Goal: Task Accomplishment & Management: Complete application form

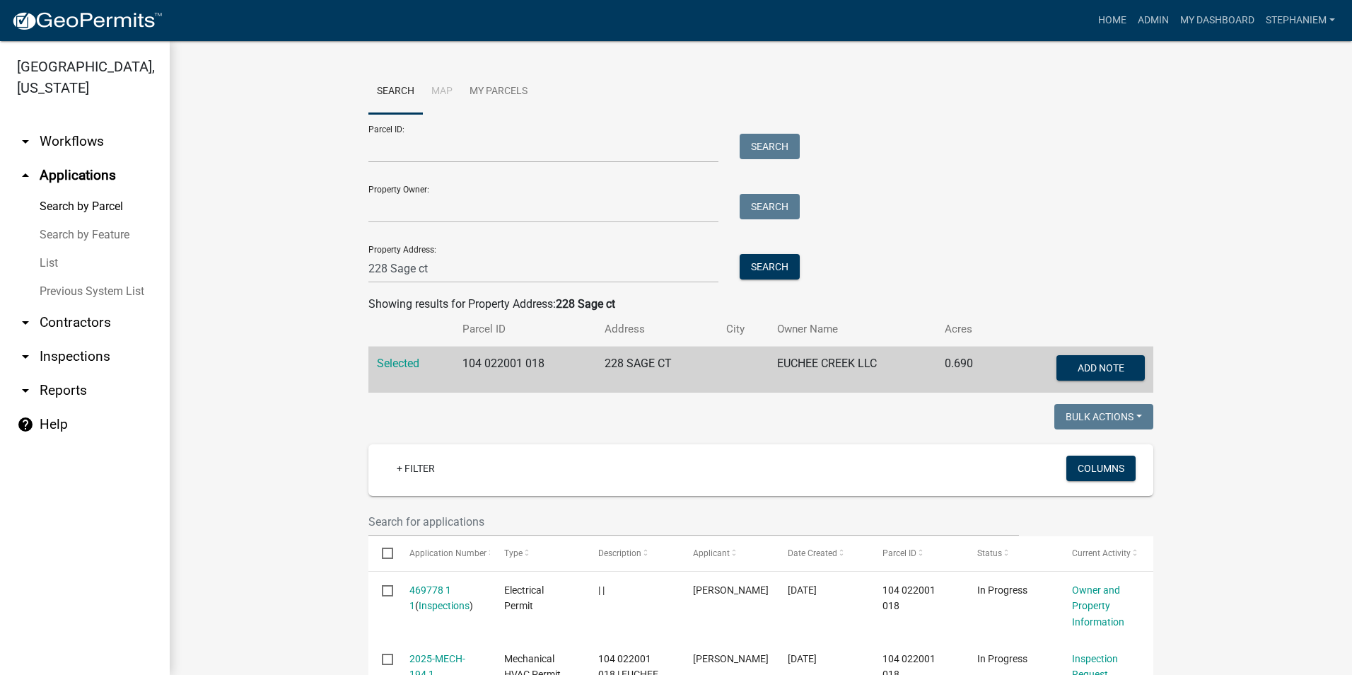
scroll to position [283, 0]
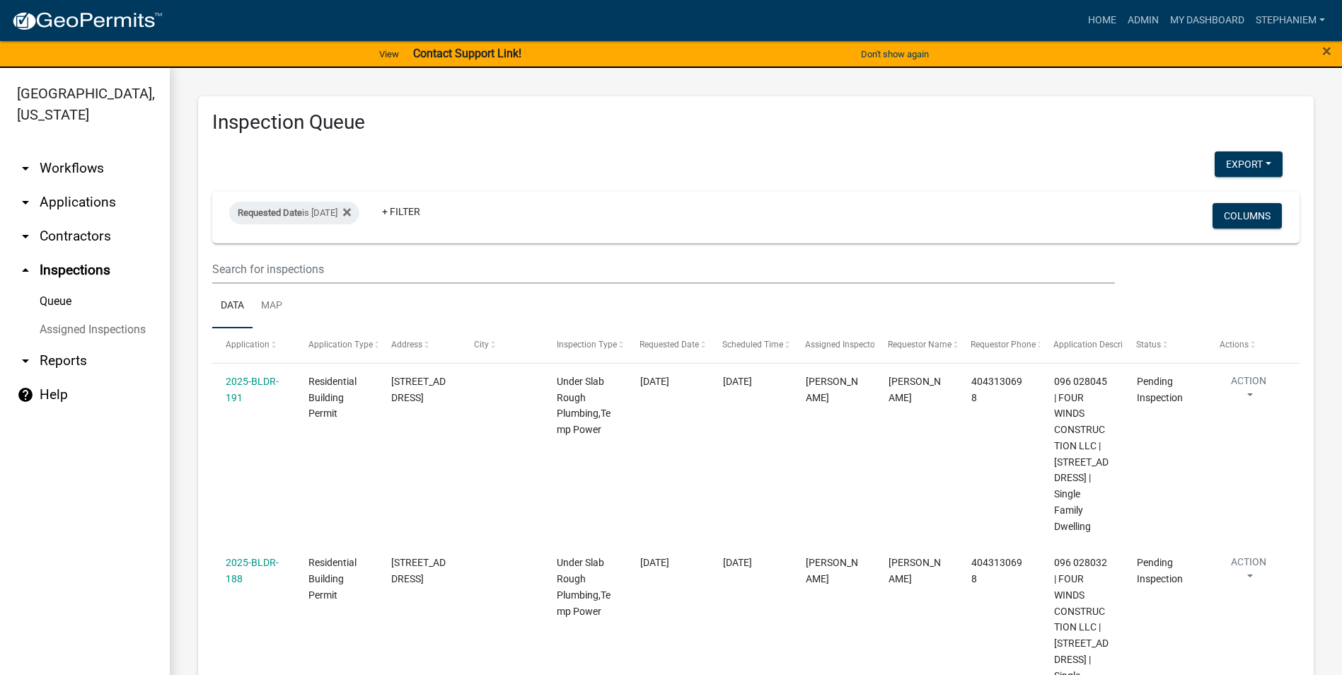
scroll to position [1309, 0]
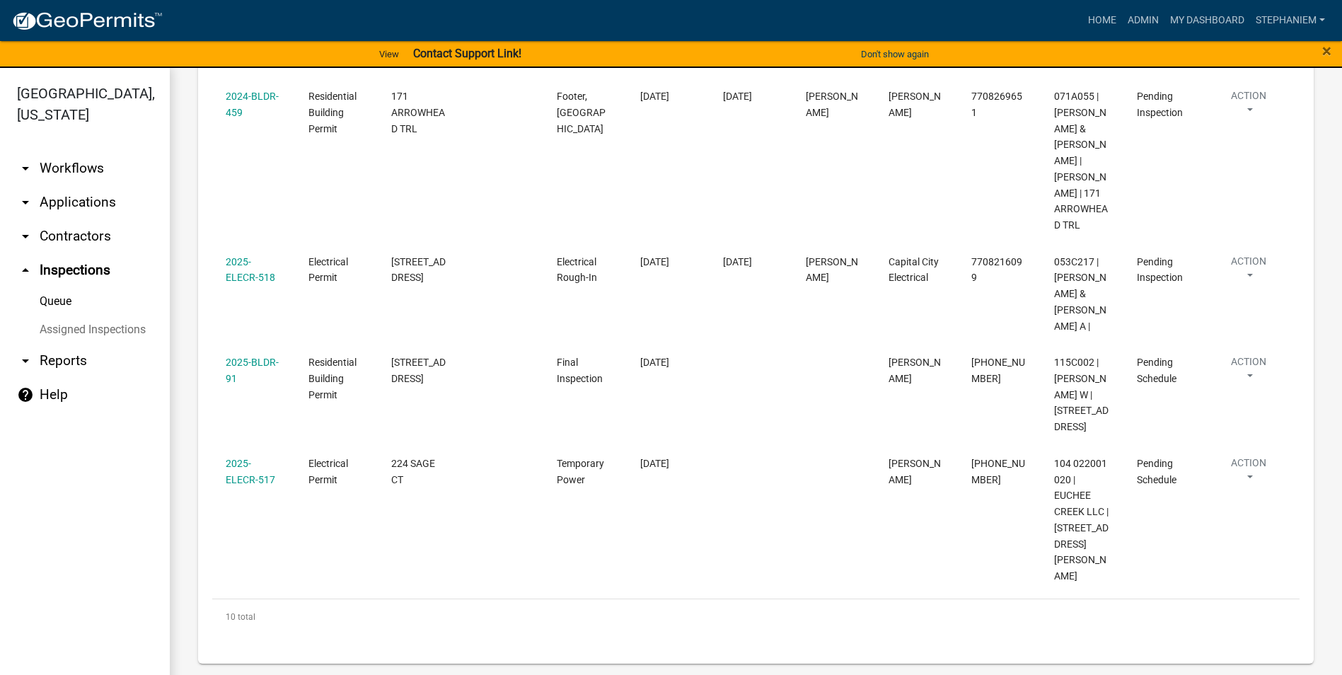
click at [91, 203] on link "arrow_drop_down Applications" at bounding box center [85, 202] width 170 height 34
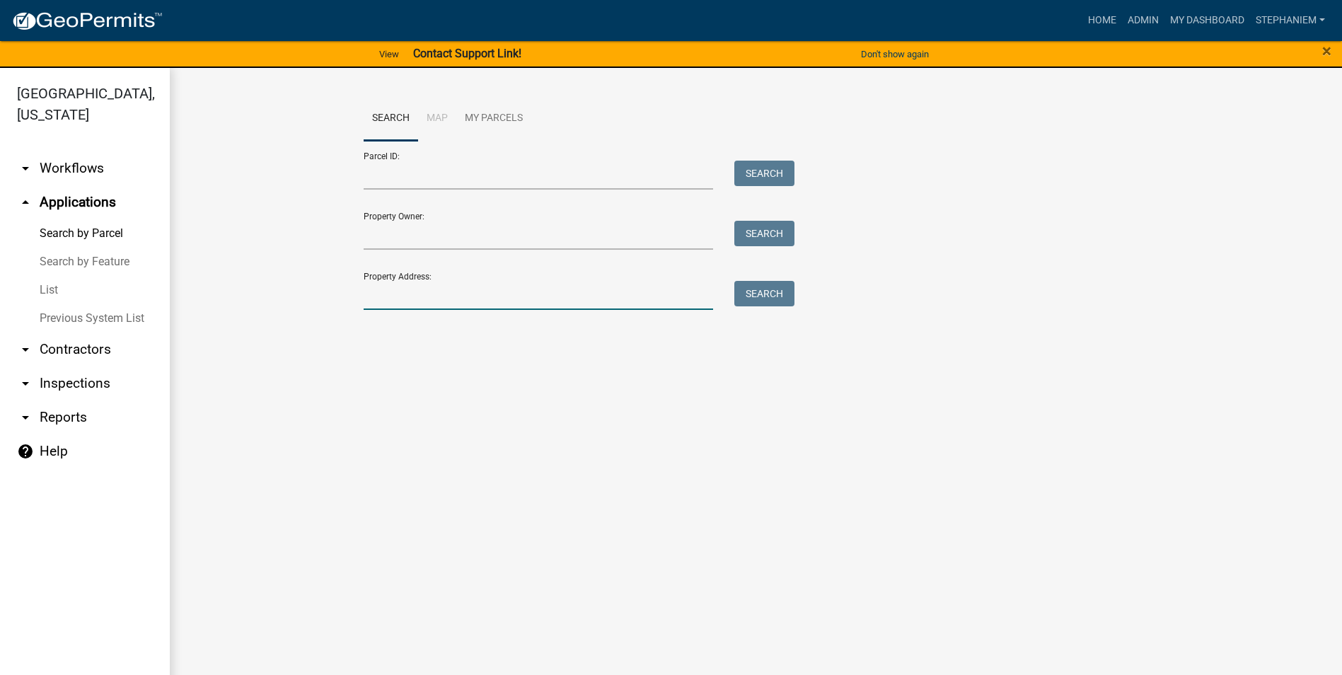
click at [458, 298] on input "Property Address:" at bounding box center [539, 295] width 350 height 29
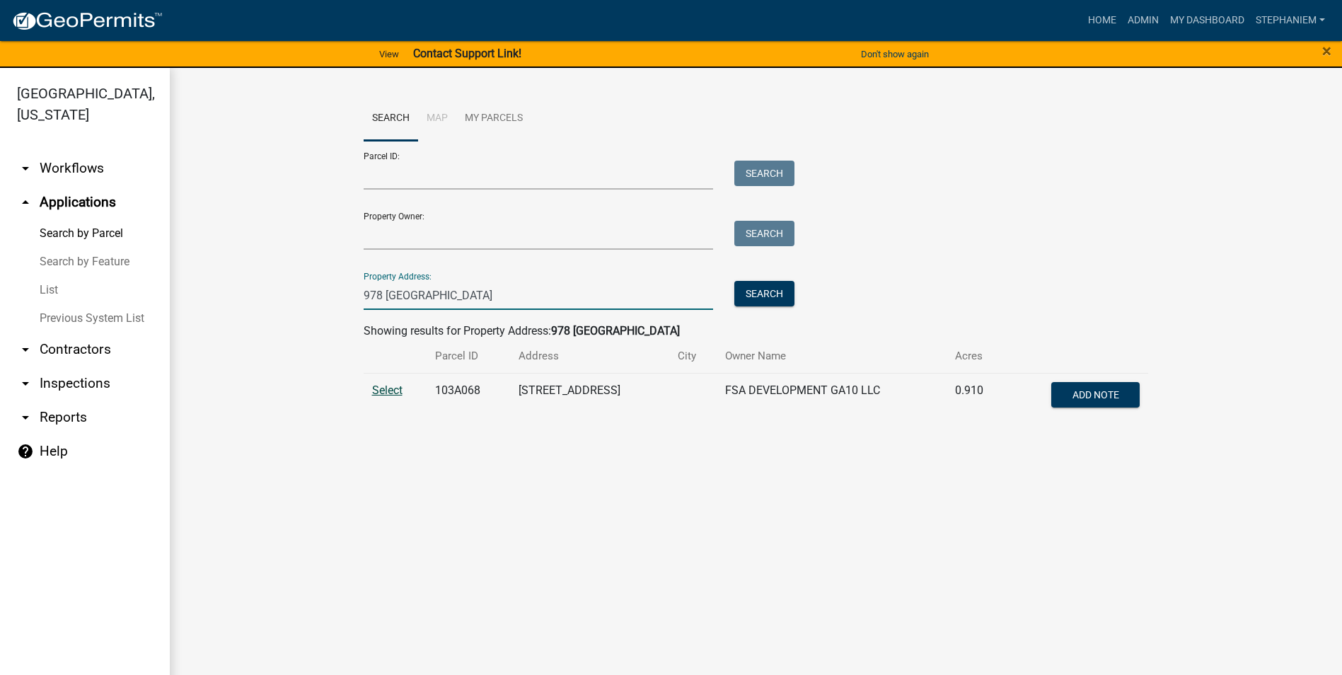
type input "978 [GEOGRAPHIC_DATA]"
click at [387, 388] on span "Select" at bounding box center [387, 389] width 30 height 13
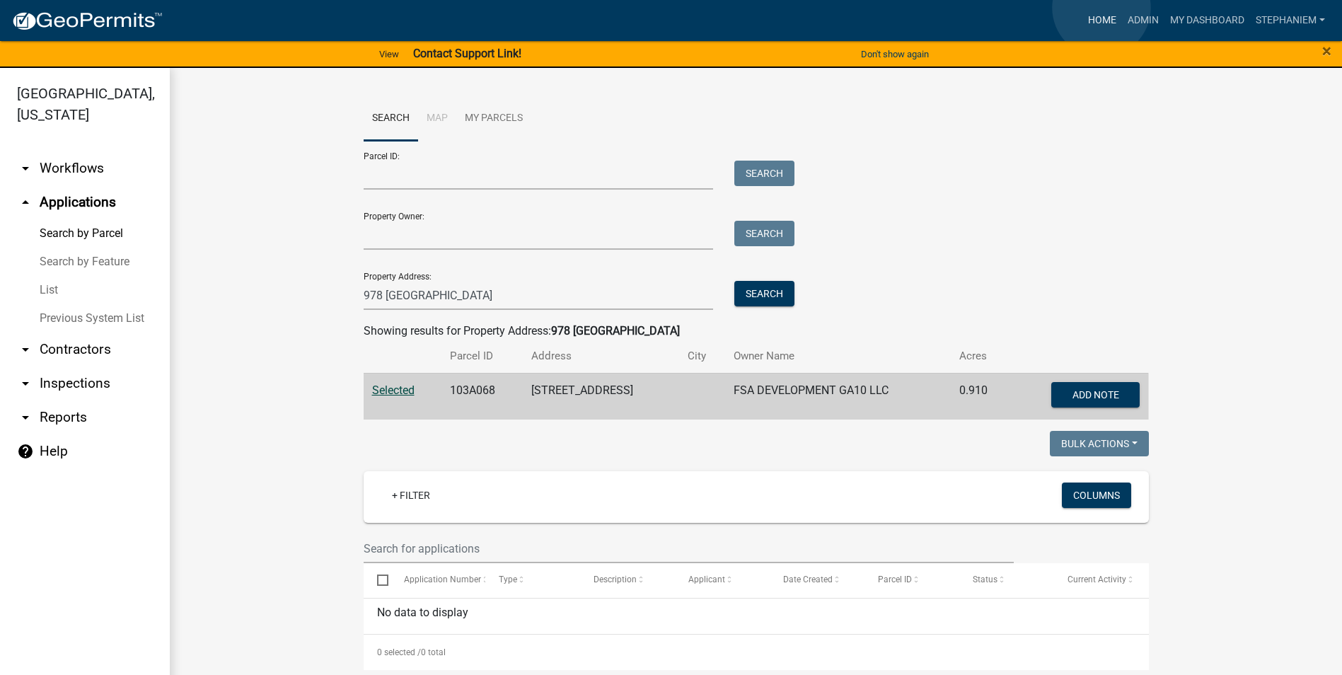
click at [1101, 8] on link "Home" at bounding box center [1102, 20] width 40 height 27
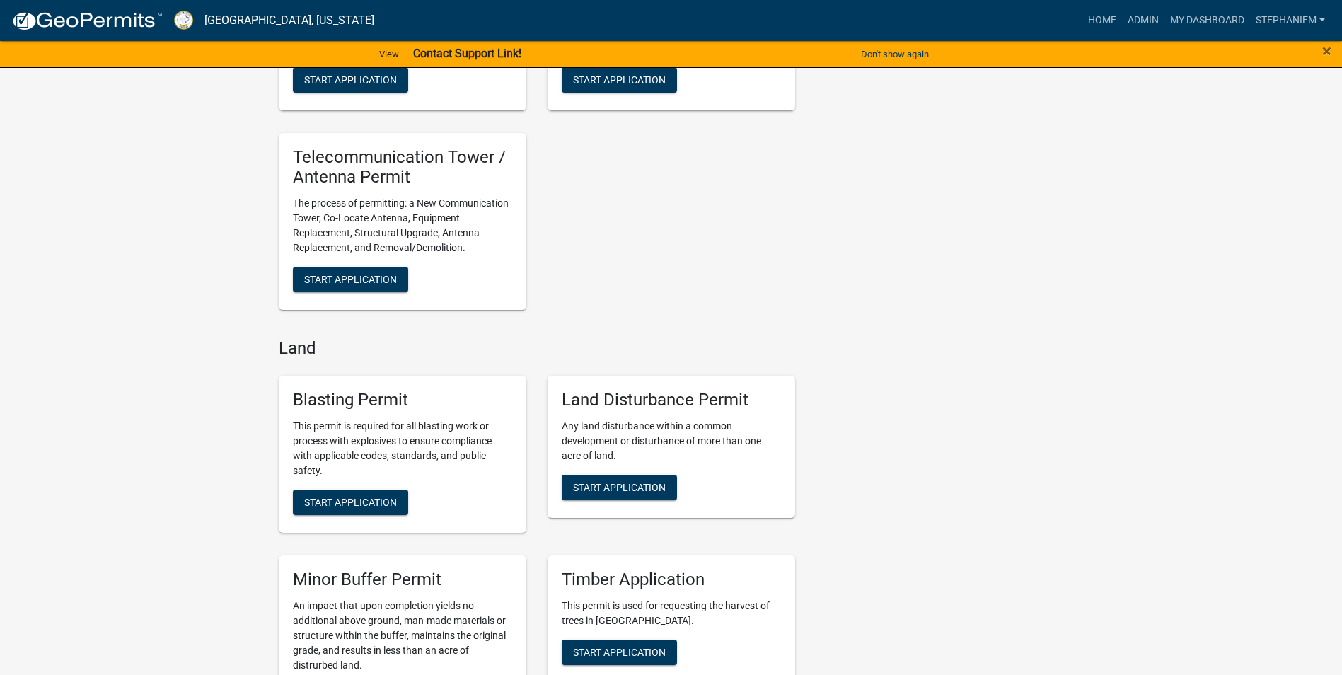
scroll to position [2051, 0]
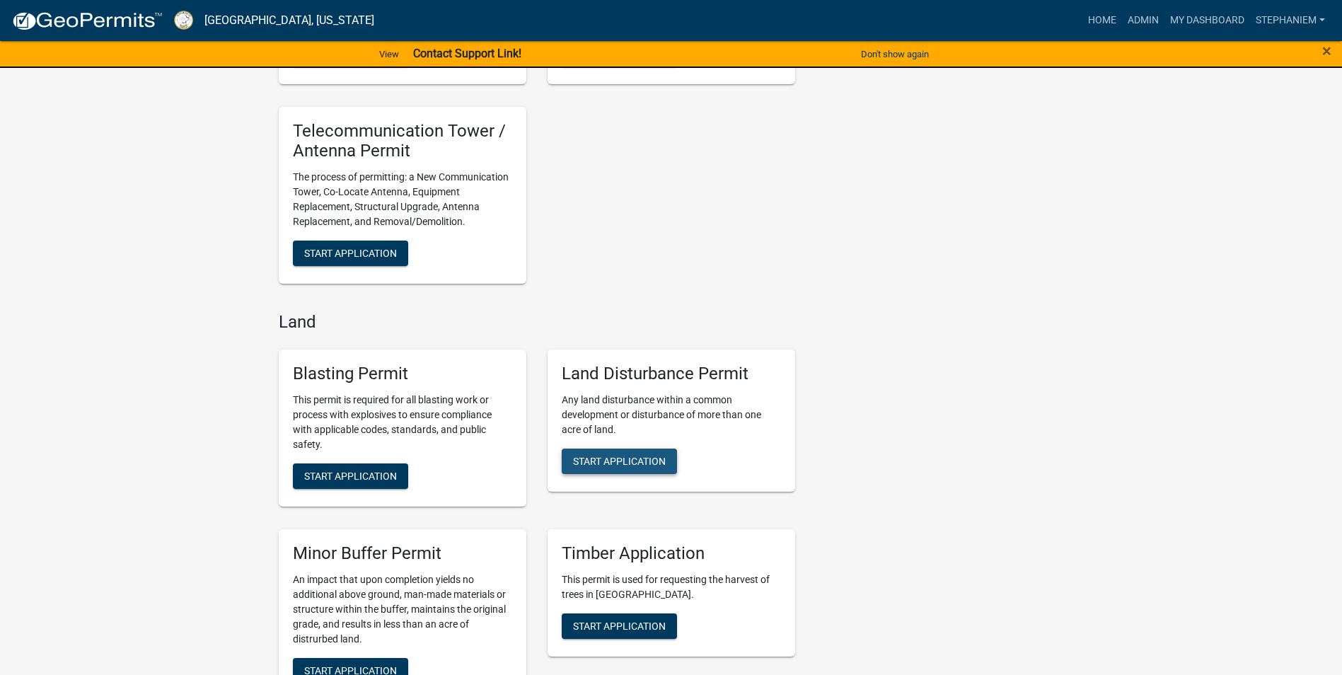
click at [625, 466] on span "Start Application" at bounding box center [619, 460] width 93 height 11
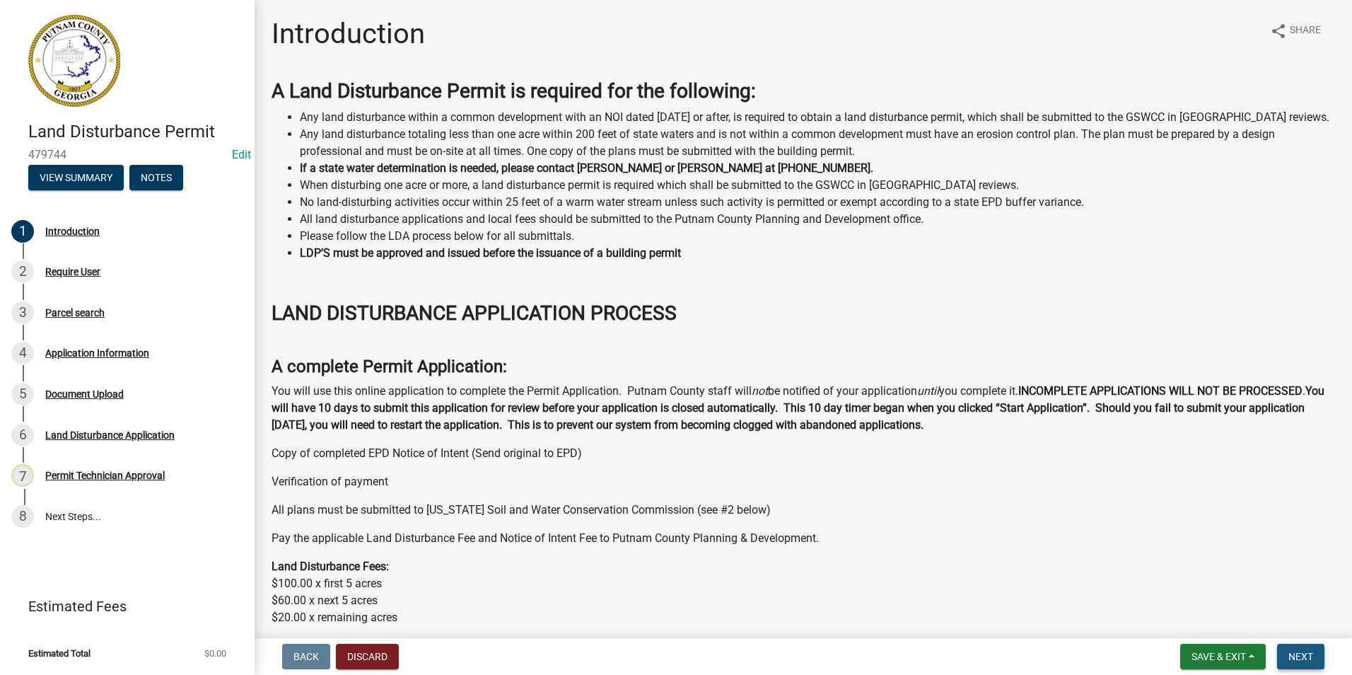
click at [1298, 656] on span "Next" at bounding box center [1301, 656] width 25 height 11
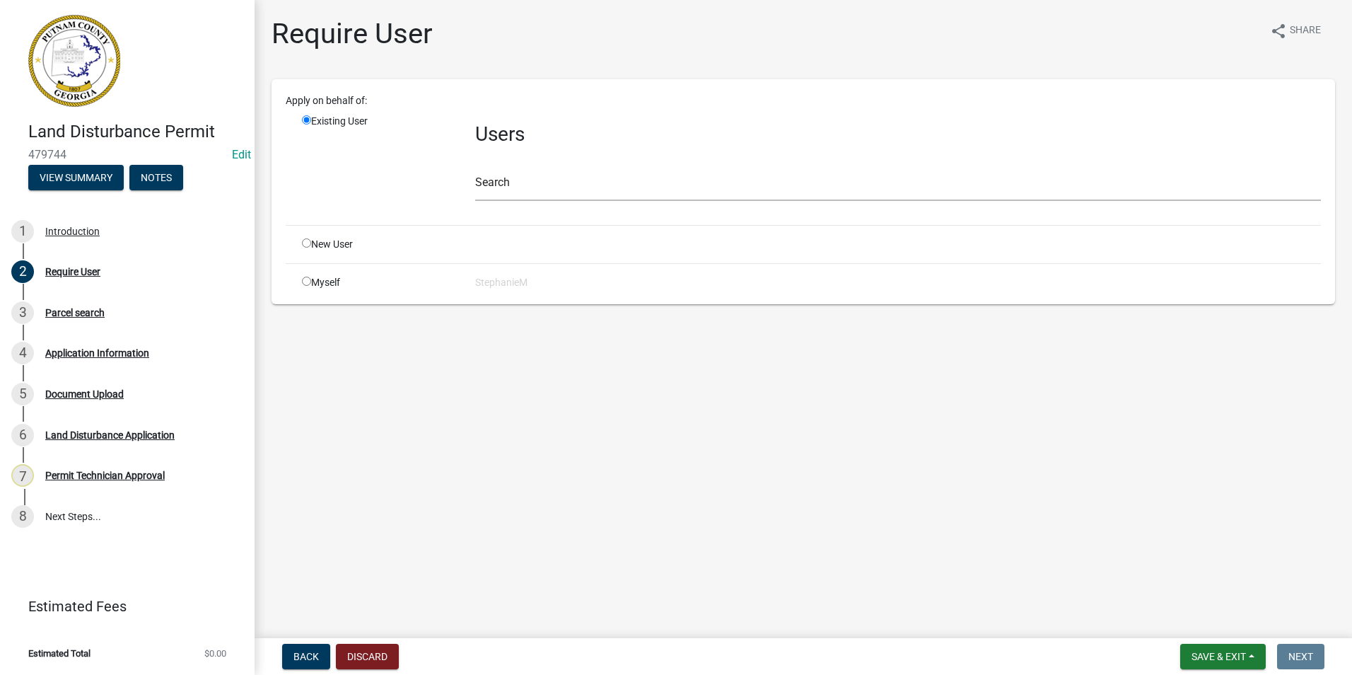
click at [305, 245] on input "radio" at bounding box center [306, 242] width 9 height 9
radio input "true"
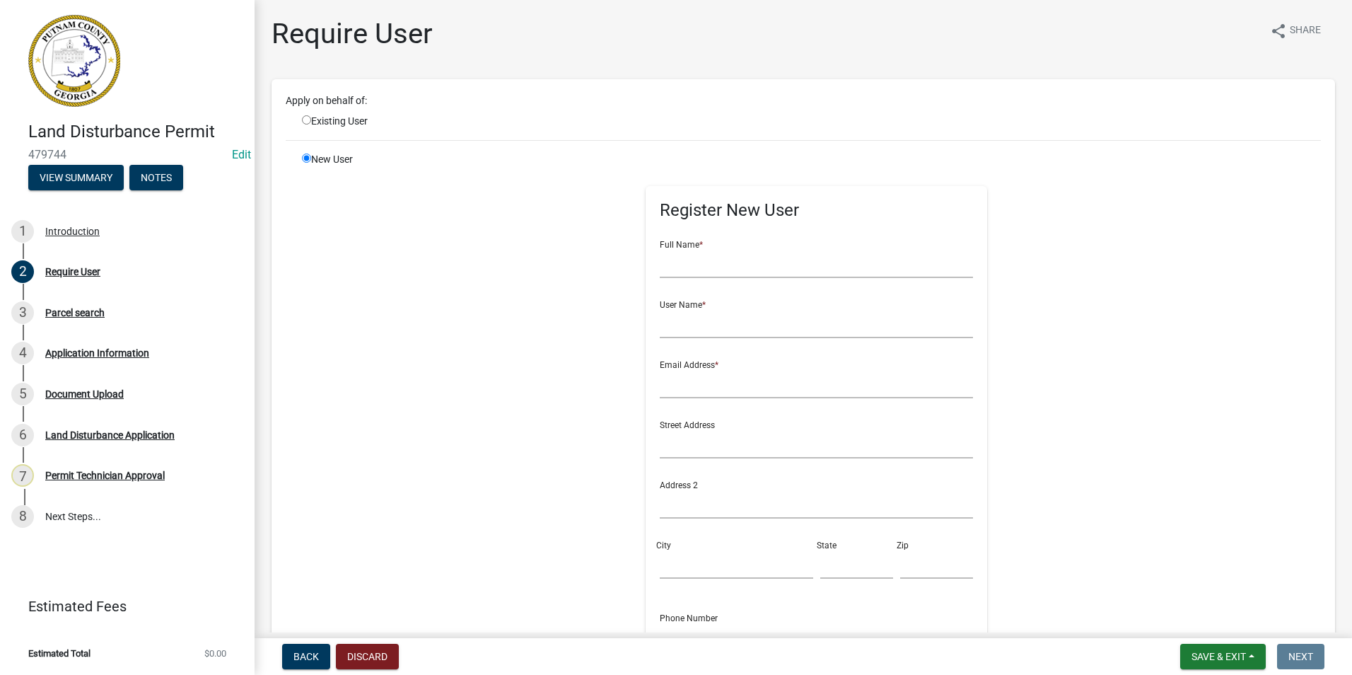
click at [306, 118] on input "radio" at bounding box center [306, 119] width 9 height 9
radio input "true"
radio input "false"
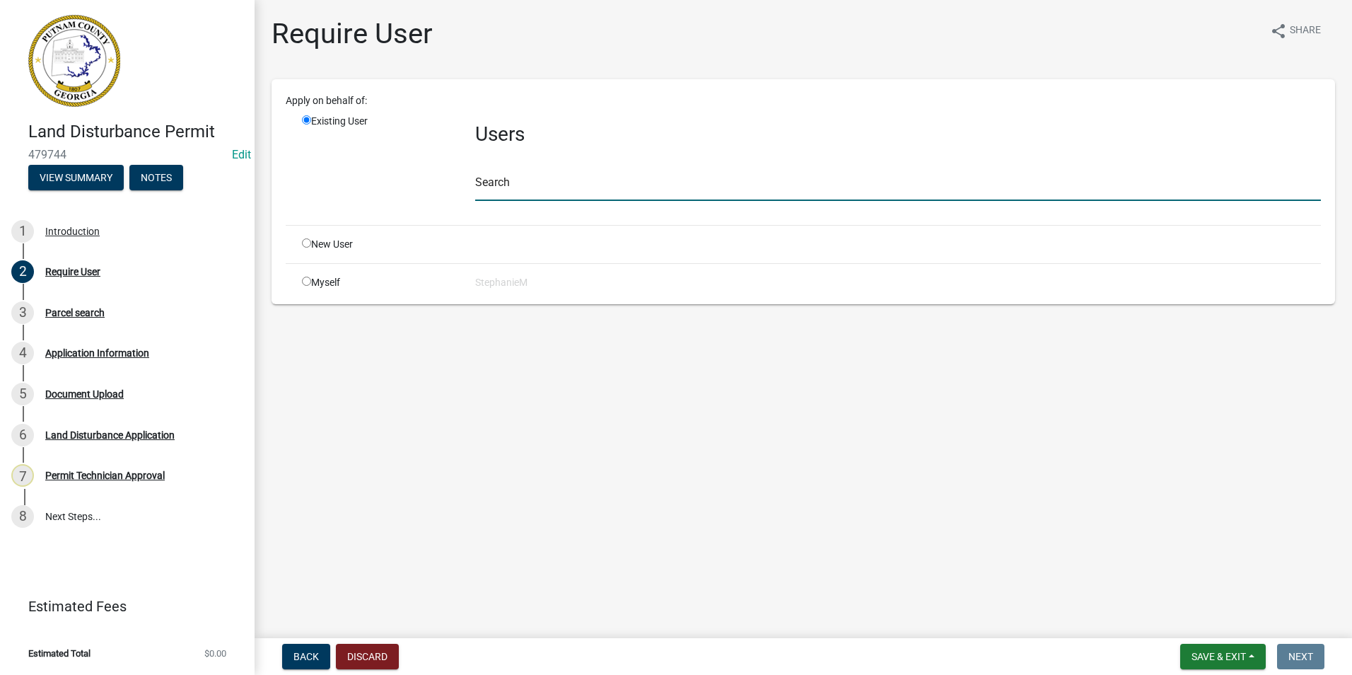
click at [554, 195] on input "text" at bounding box center [898, 186] width 846 height 29
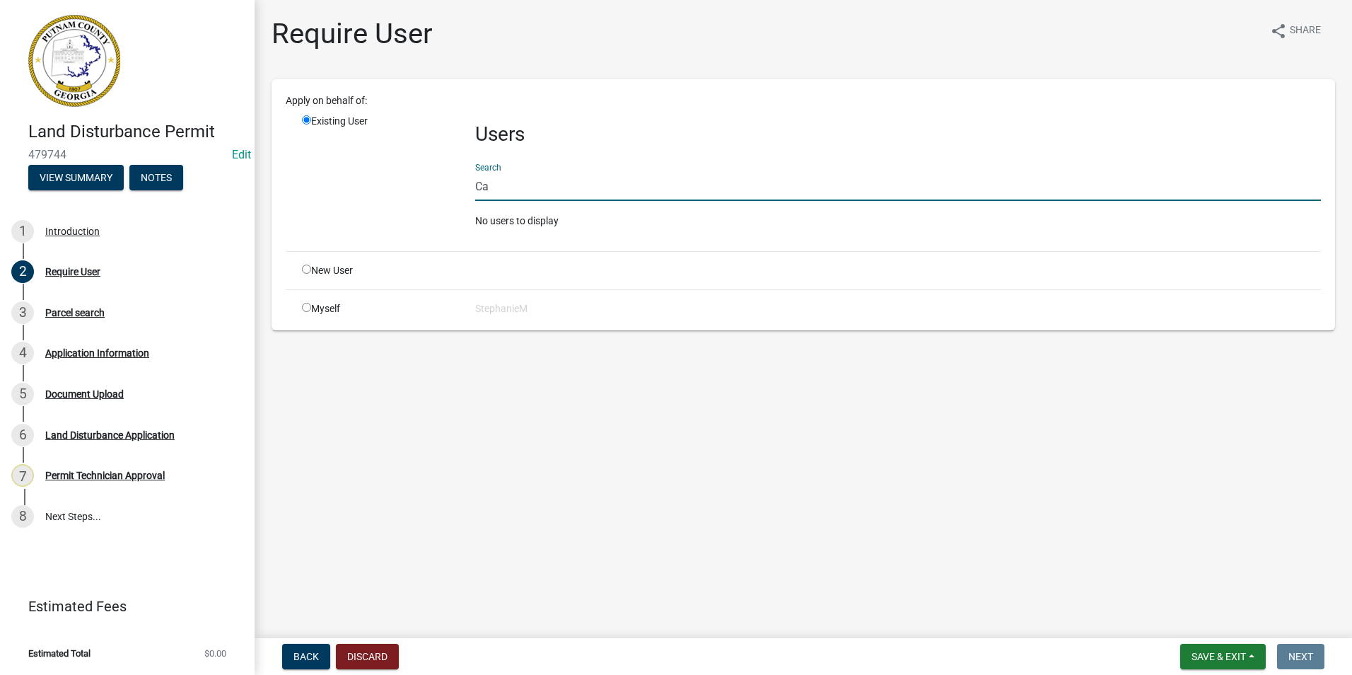
type input "C"
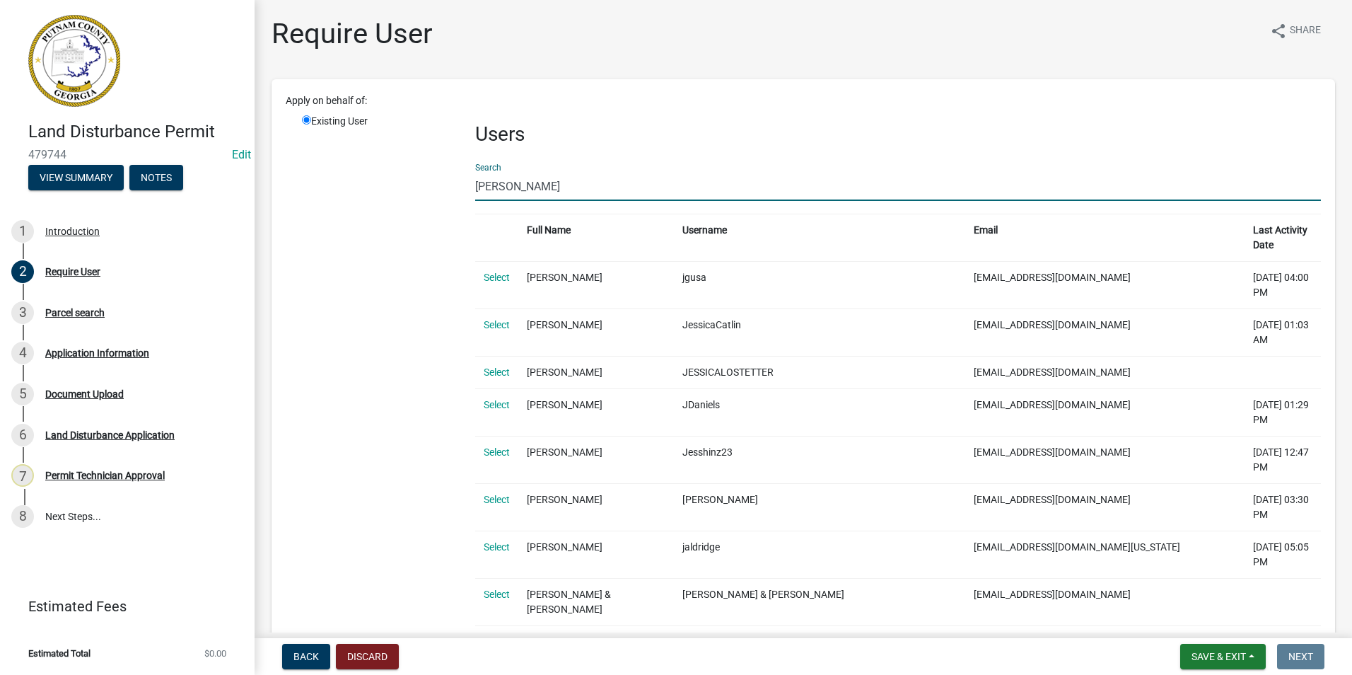
click at [583, 192] on input "Jessica" at bounding box center [898, 186] width 846 height 29
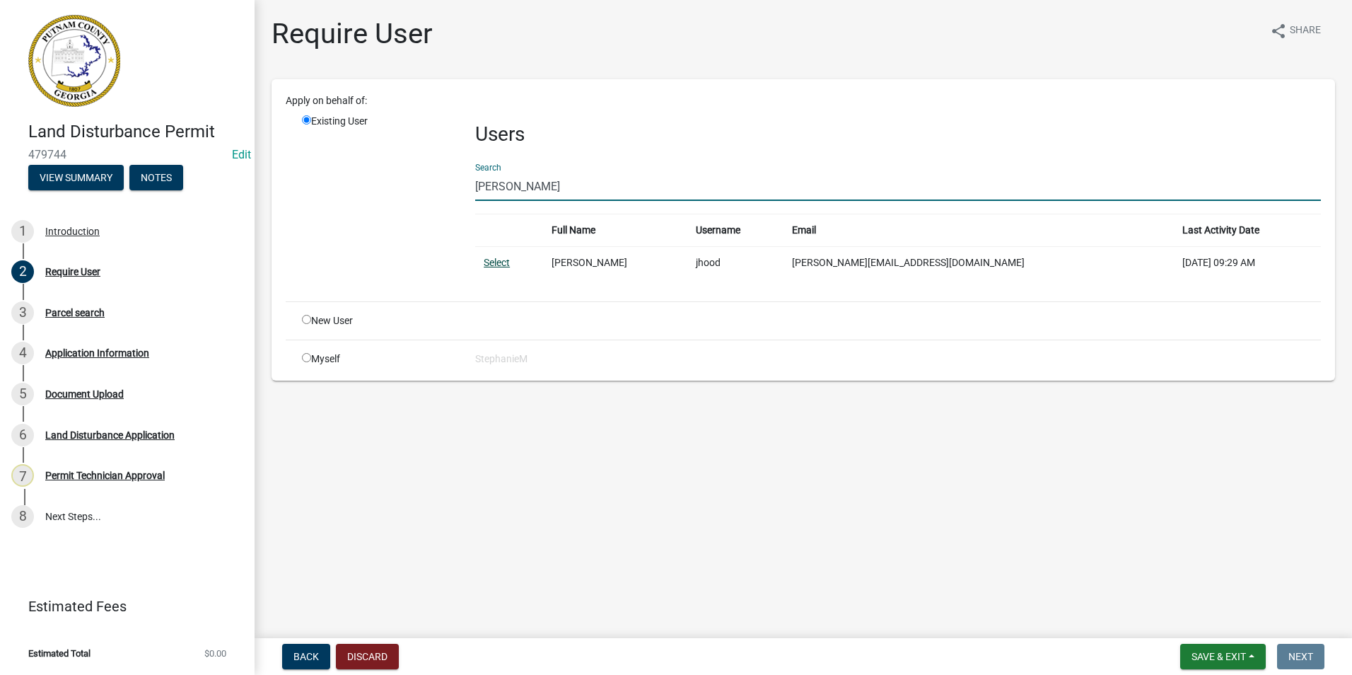
type input "Jessica Hood"
click at [501, 265] on link "Select" at bounding box center [497, 262] width 26 height 11
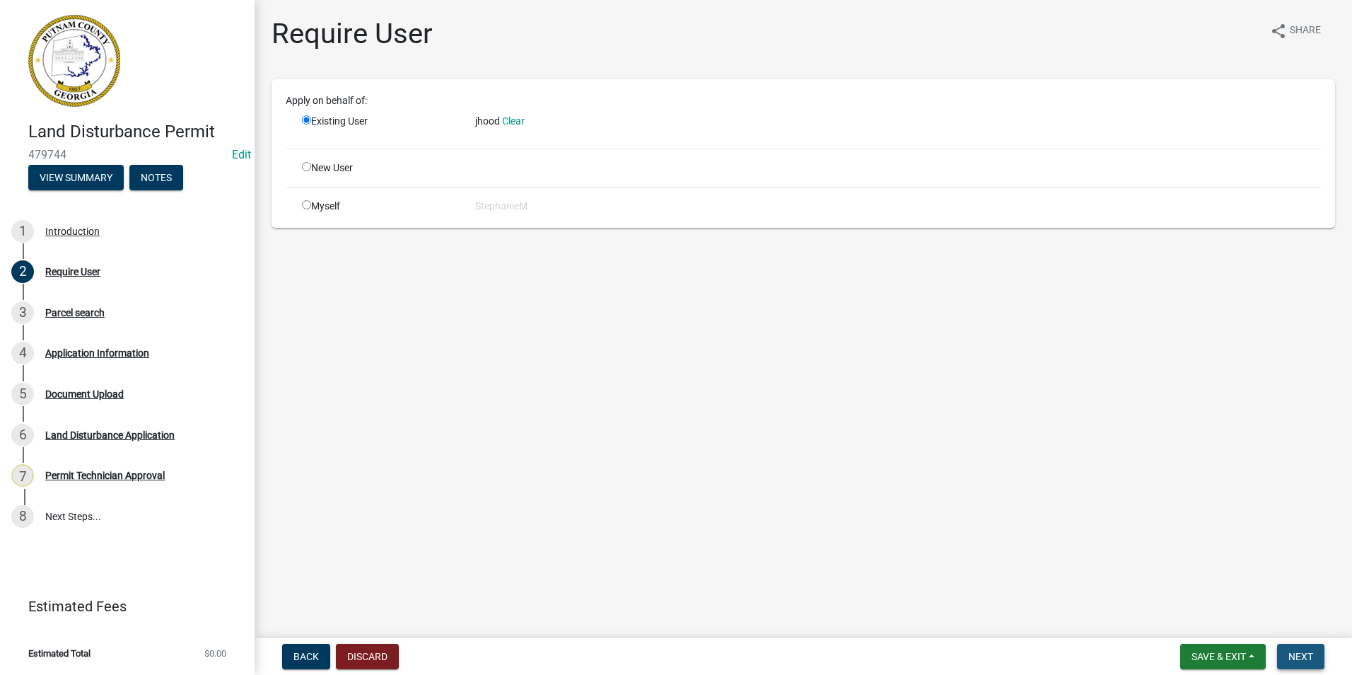
click at [1302, 653] on span "Next" at bounding box center [1301, 656] width 25 height 11
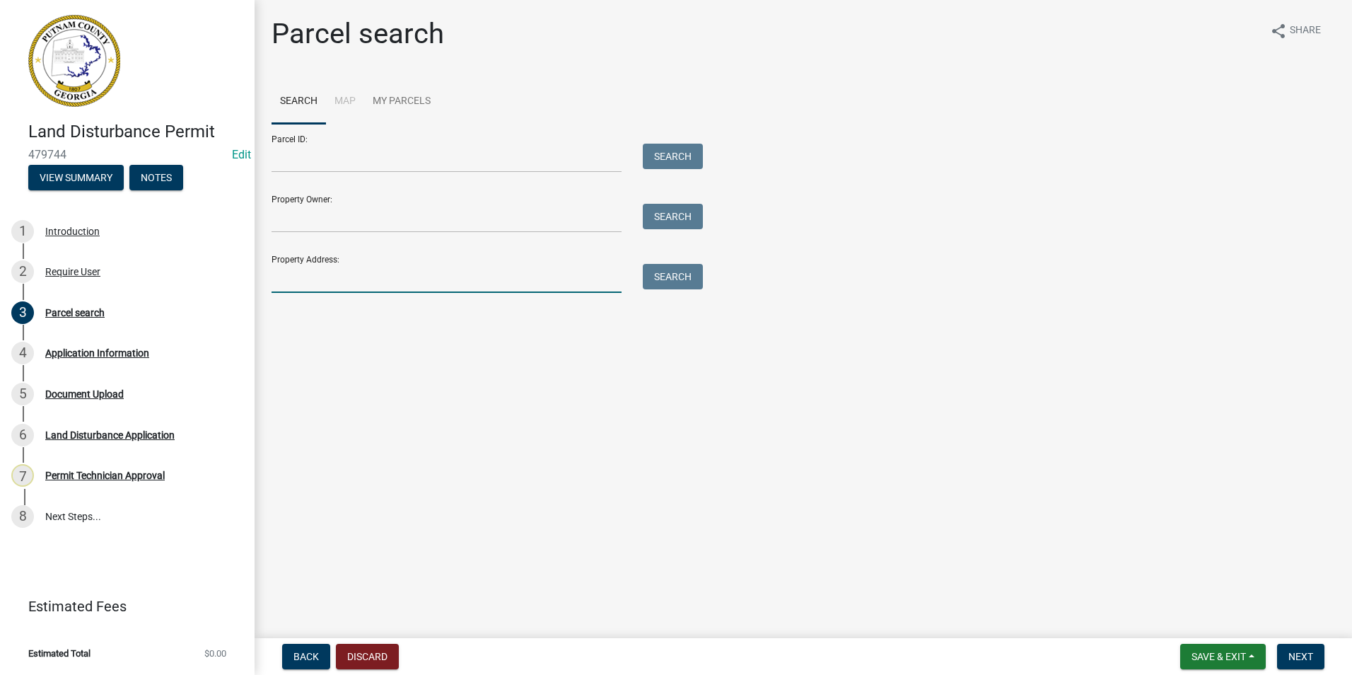
click at [340, 278] on input "Property Address:" at bounding box center [447, 278] width 350 height 29
type input "978 Lake Oconee"
click at [661, 279] on button "Search" at bounding box center [673, 276] width 60 height 25
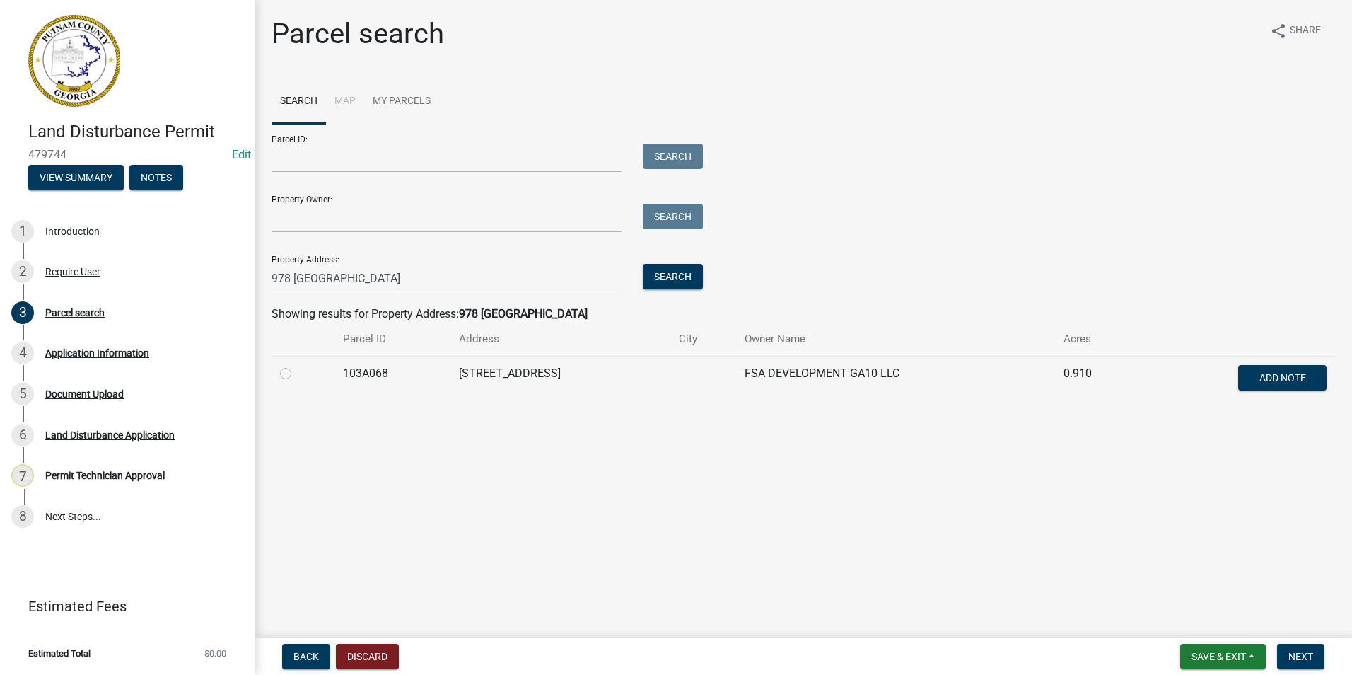
click at [297, 365] on label at bounding box center [297, 365] width 0 height 0
click at [297, 371] on input "radio" at bounding box center [301, 369] width 9 height 9
radio input "true"
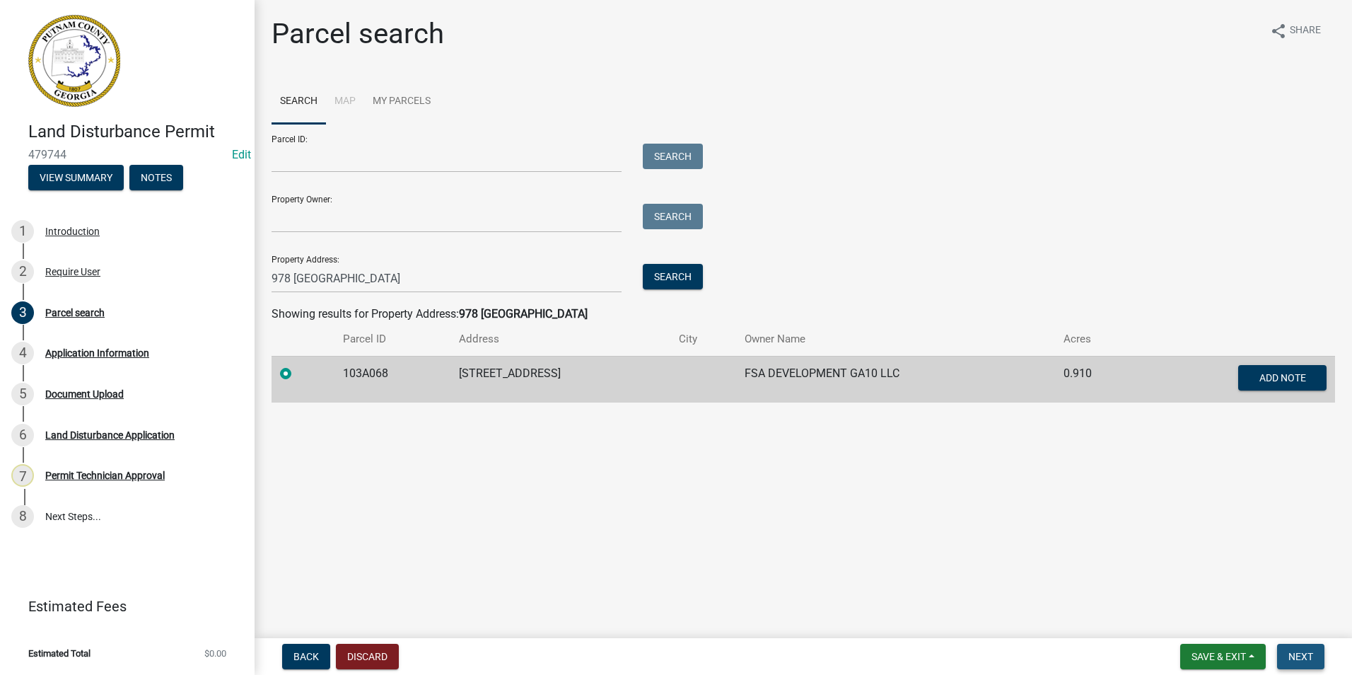
click at [1308, 651] on span "Next" at bounding box center [1301, 656] width 25 height 11
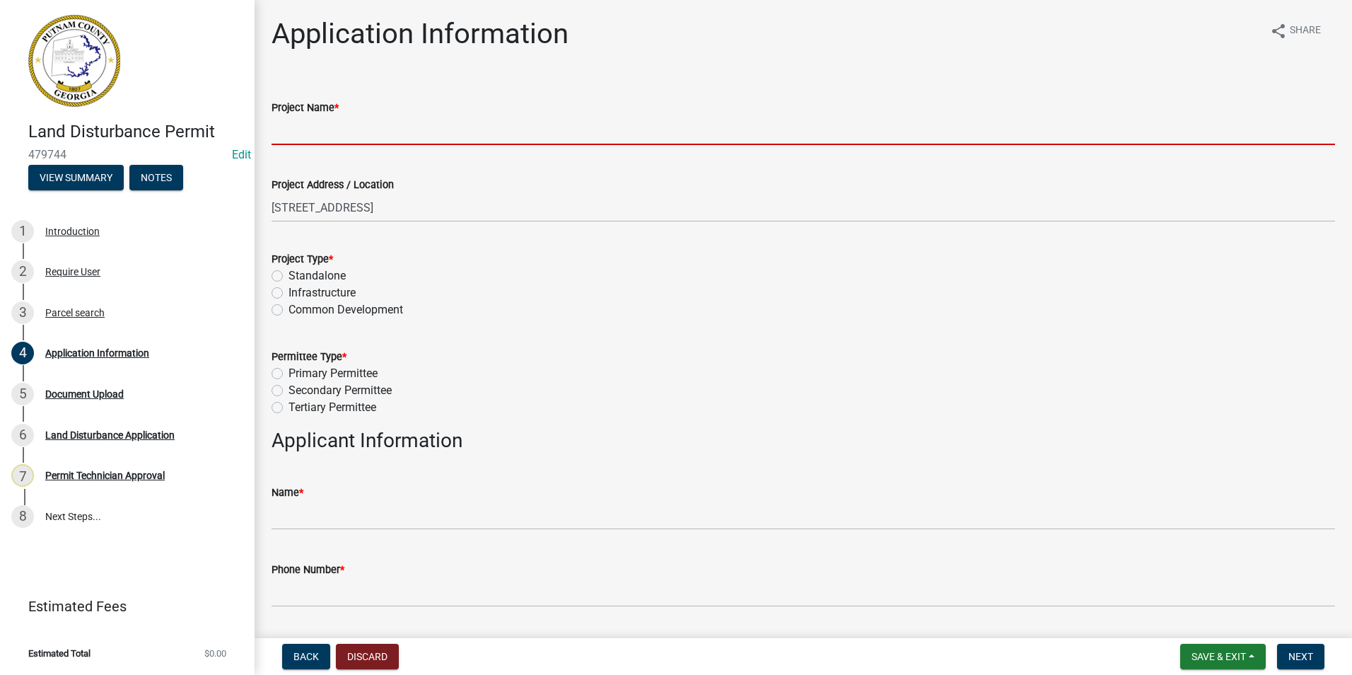
click at [350, 134] on input "Project Name *" at bounding box center [804, 130] width 1064 height 29
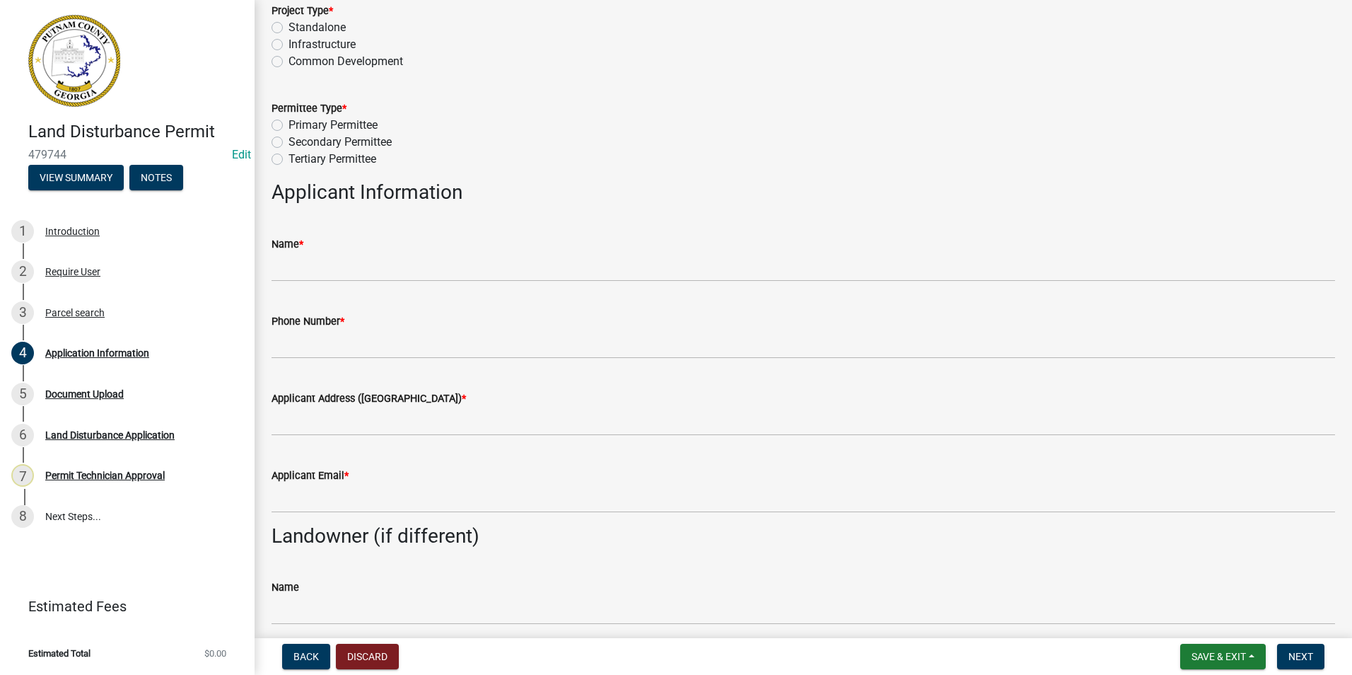
scroll to position [283, 0]
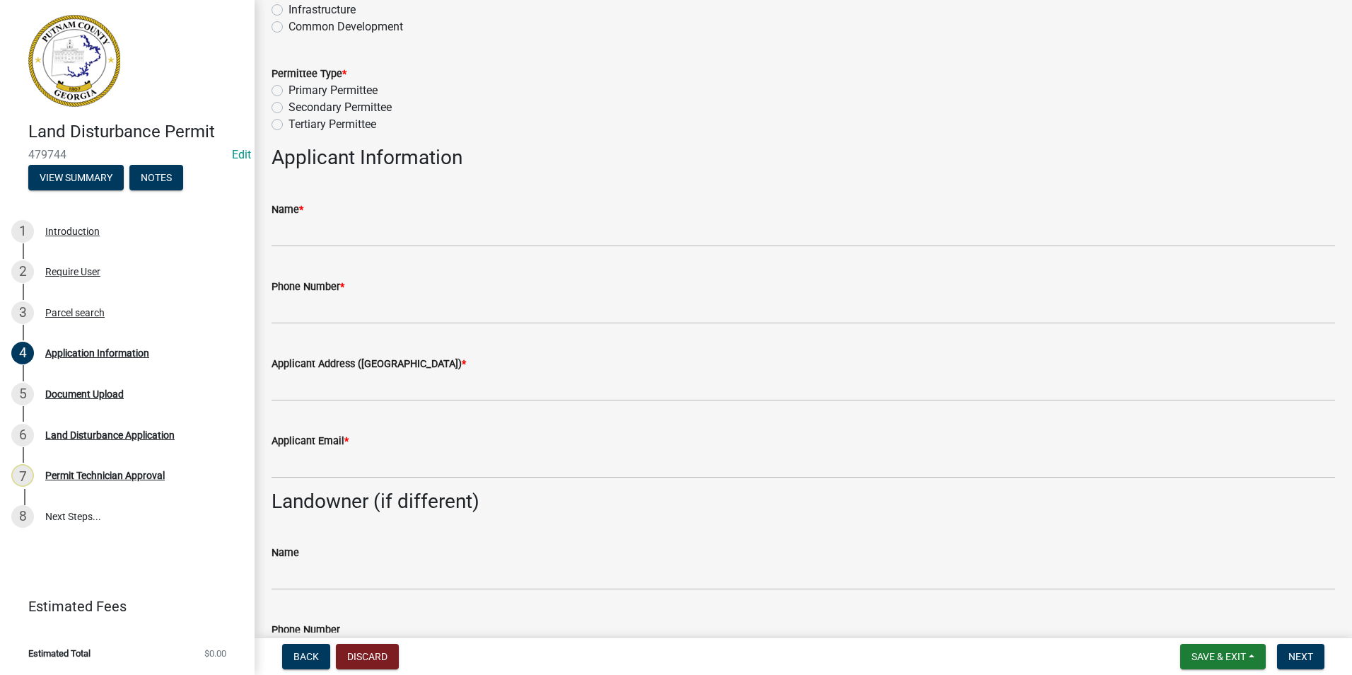
type input "Car Care Management"
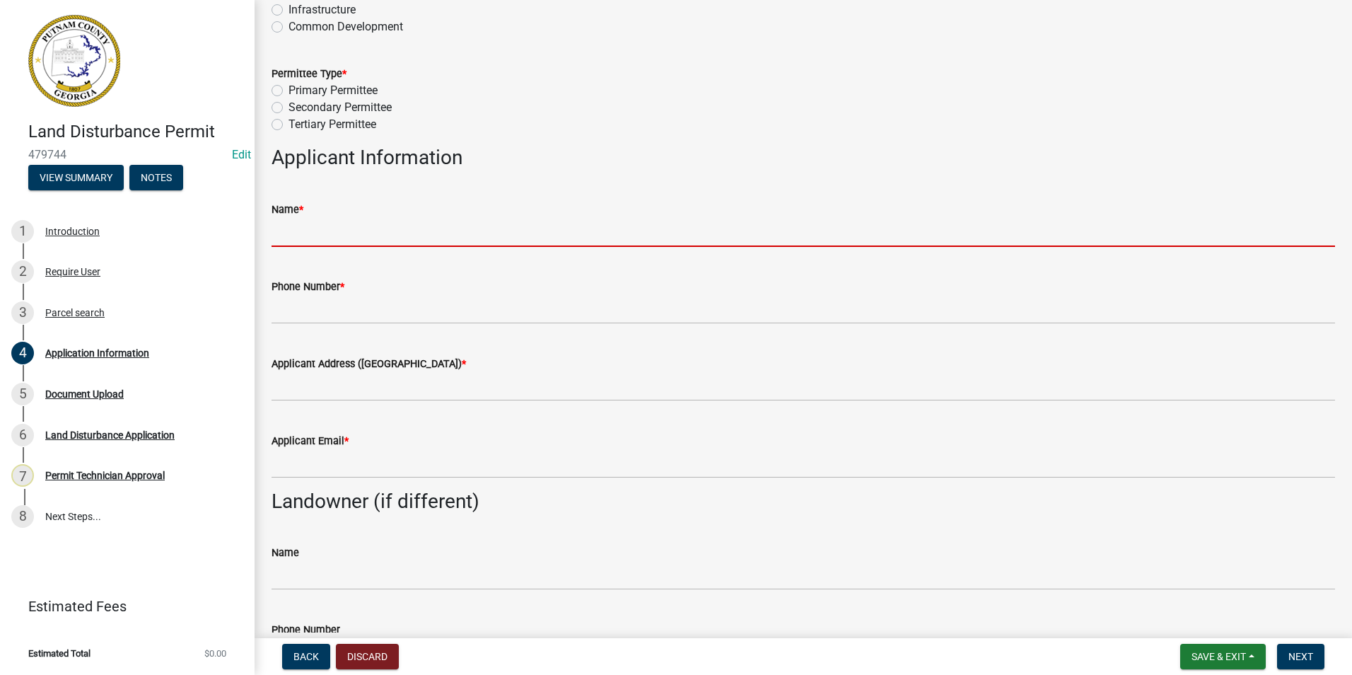
click at [373, 233] on input "Name *" at bounding box center [804, 232] width 1064 height 29
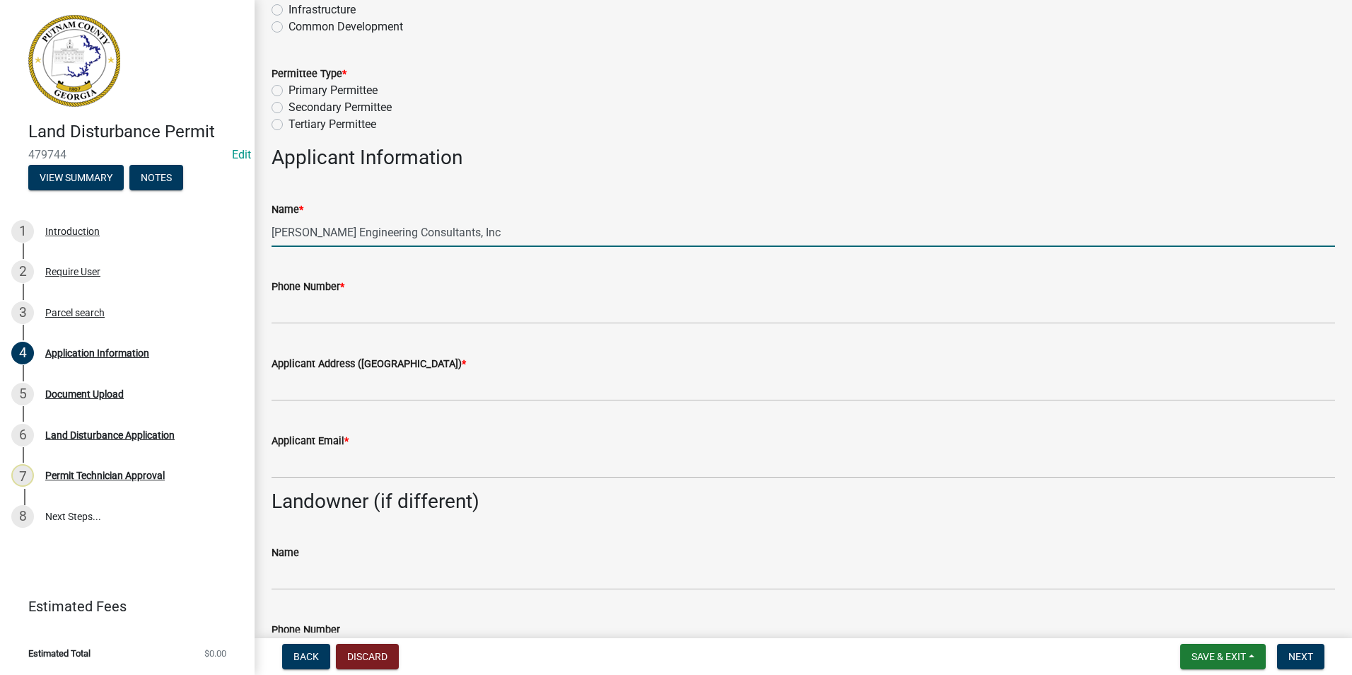
type input "Jessica Hood - Carter Engineering Consultants, Inc"
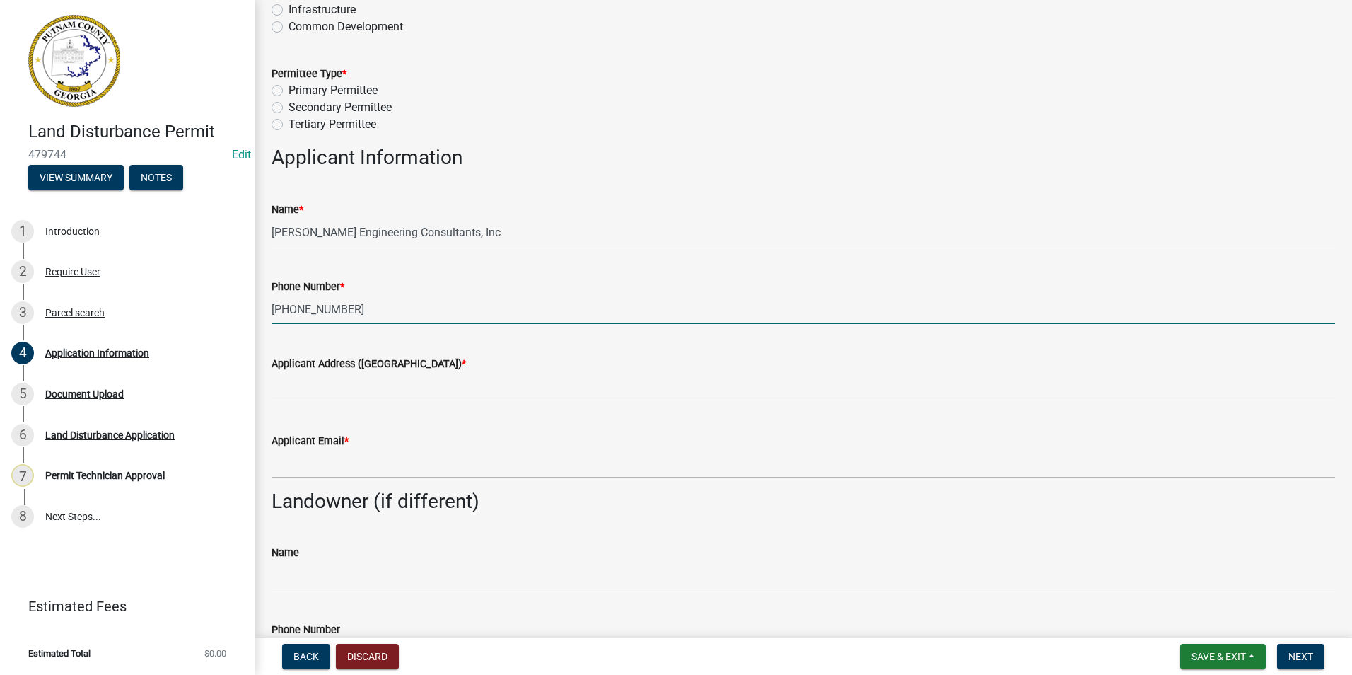
type input "770-725-1200"
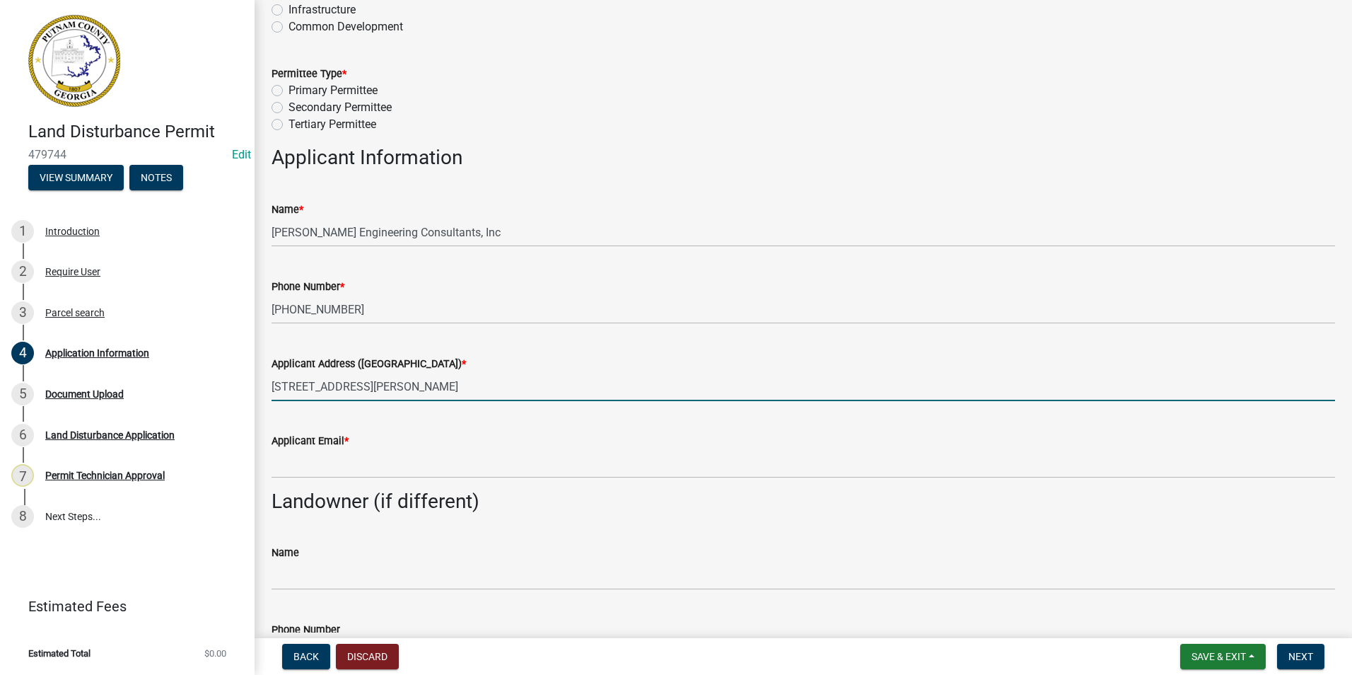
type input "1010 Commerce Drive Bogart Ga 30622"
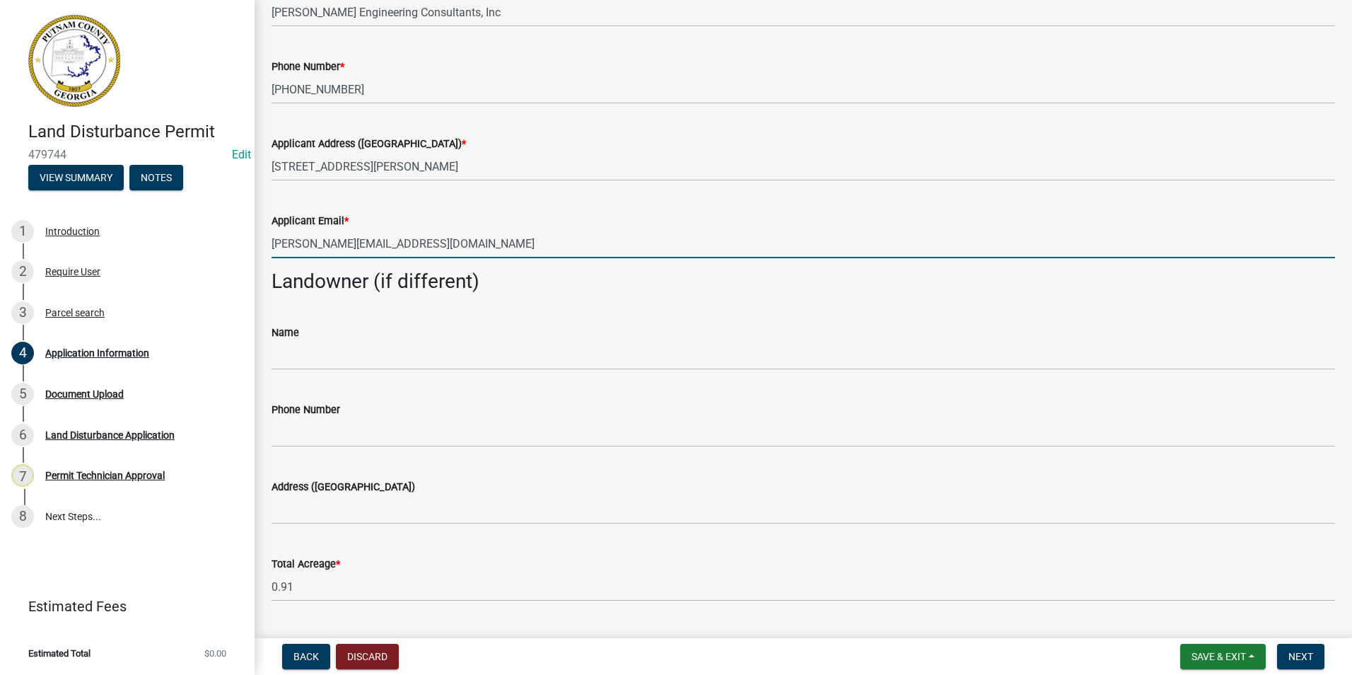
scroll to position [495, 0]
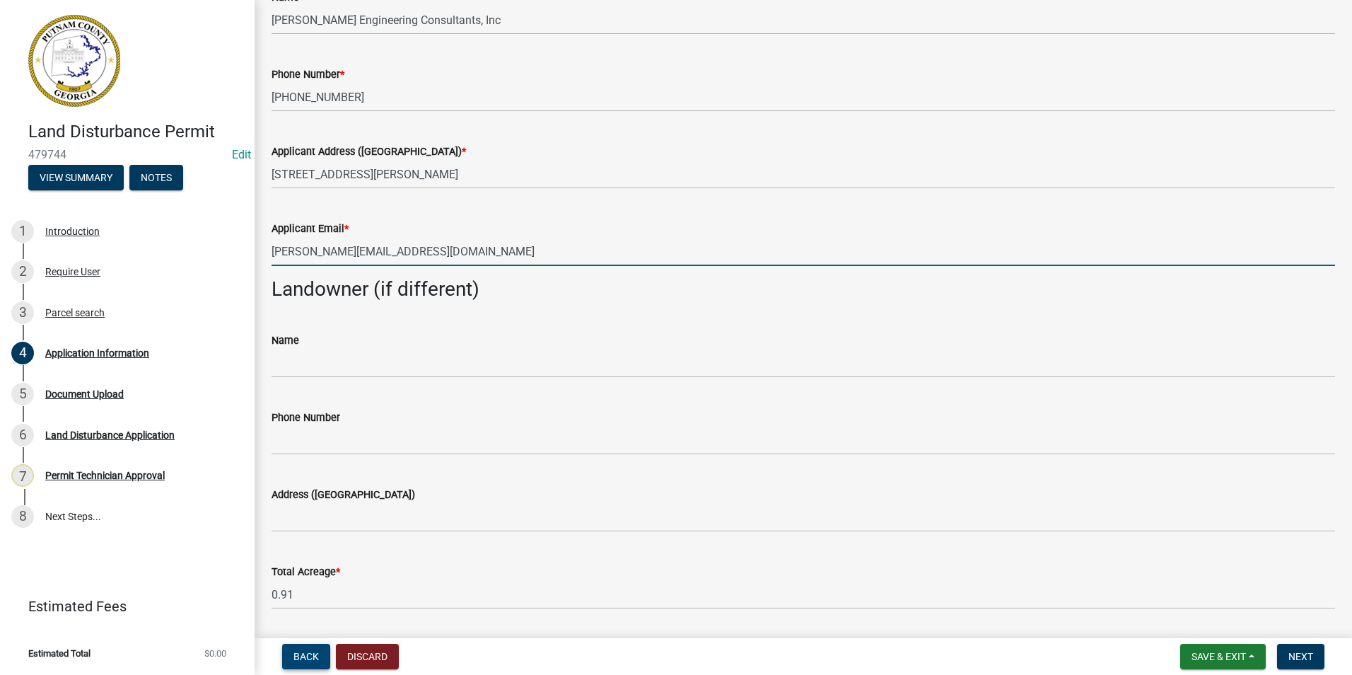
type input "jessica@carterengineering.com"
click at [313, 651] on span "Back" at bounding box center [306, 656] width 25 height 11
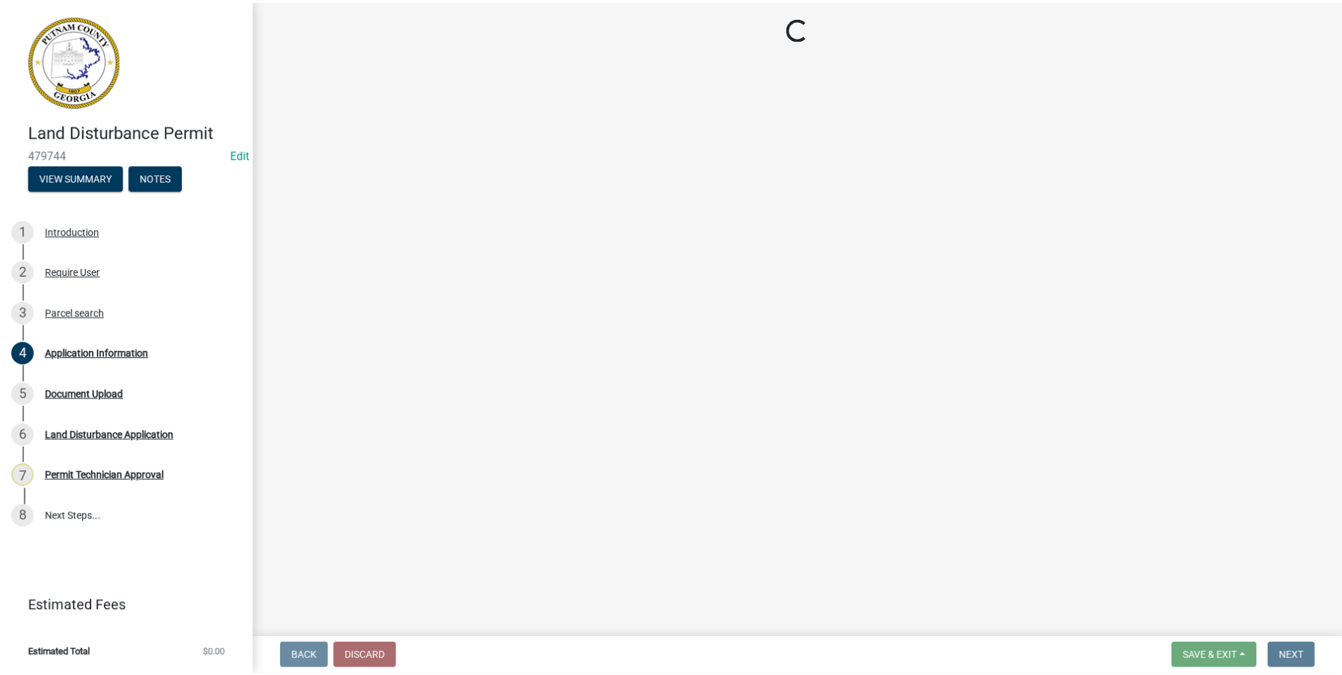
scroll to position [0, 0]
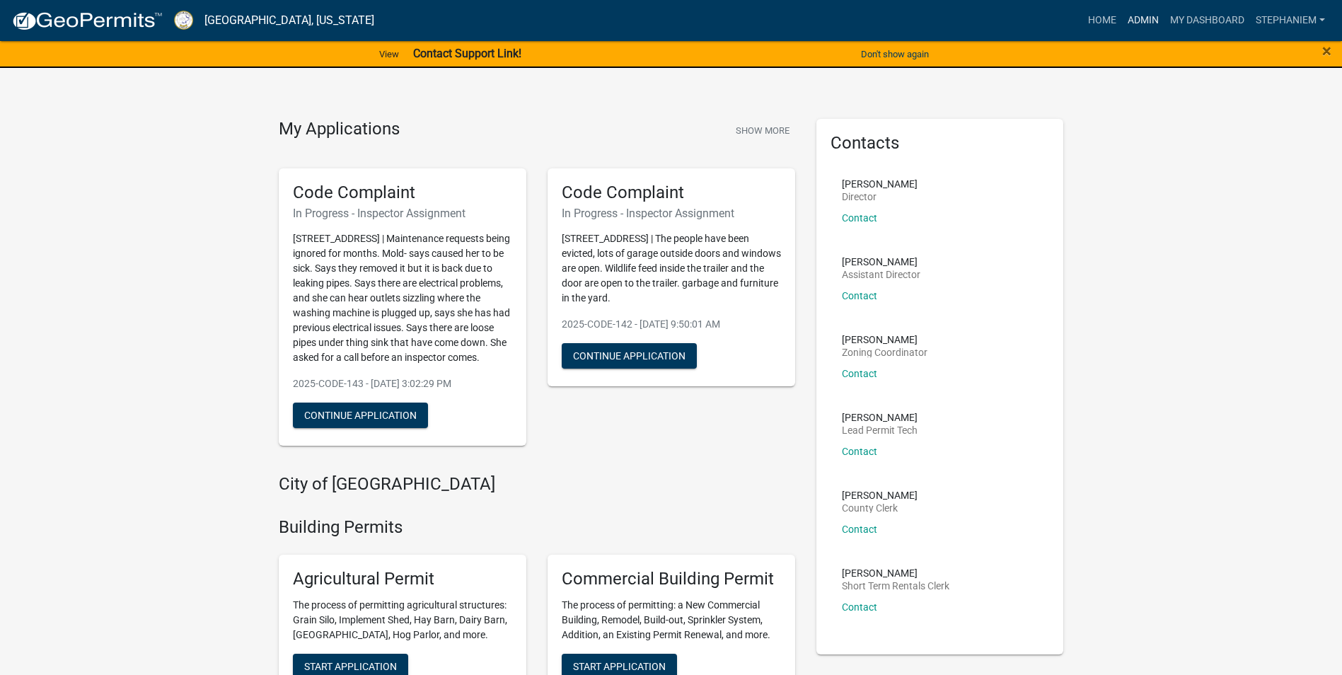
click at [1129, 17] on link "Admin" at bounding box center [1143, 20] width 42 height 27
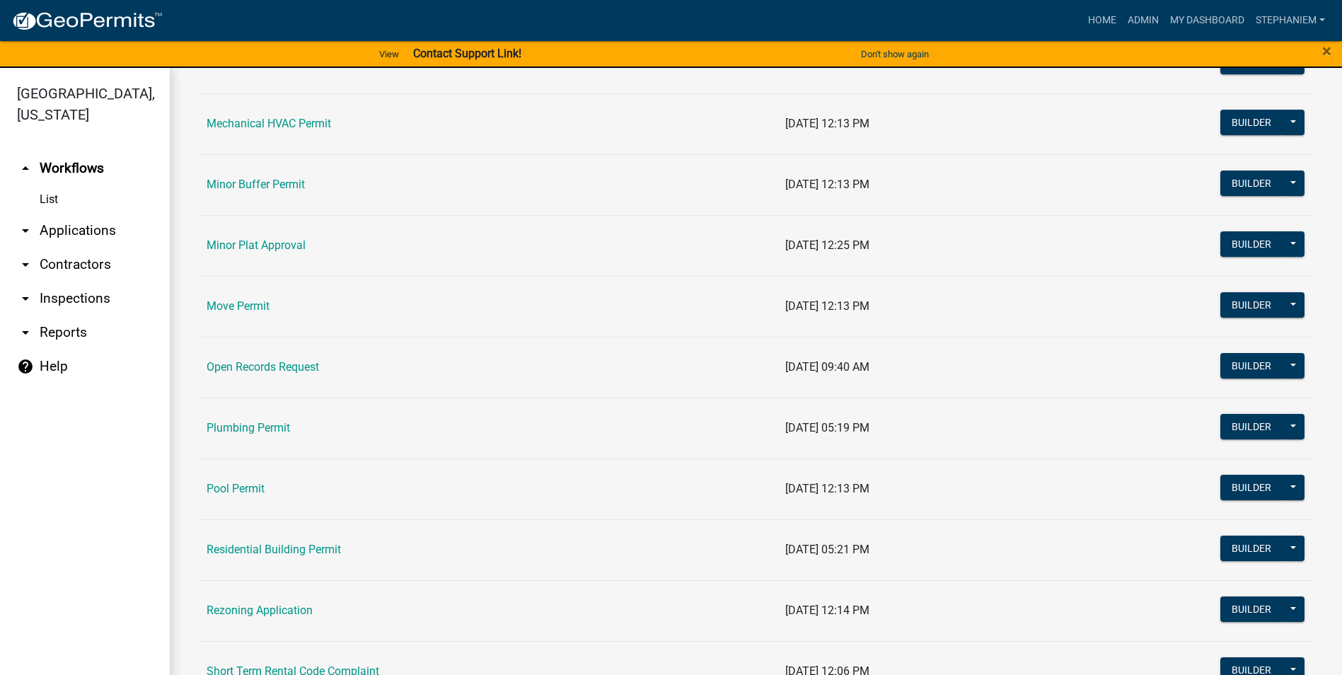
scroll to position [1061, 0]
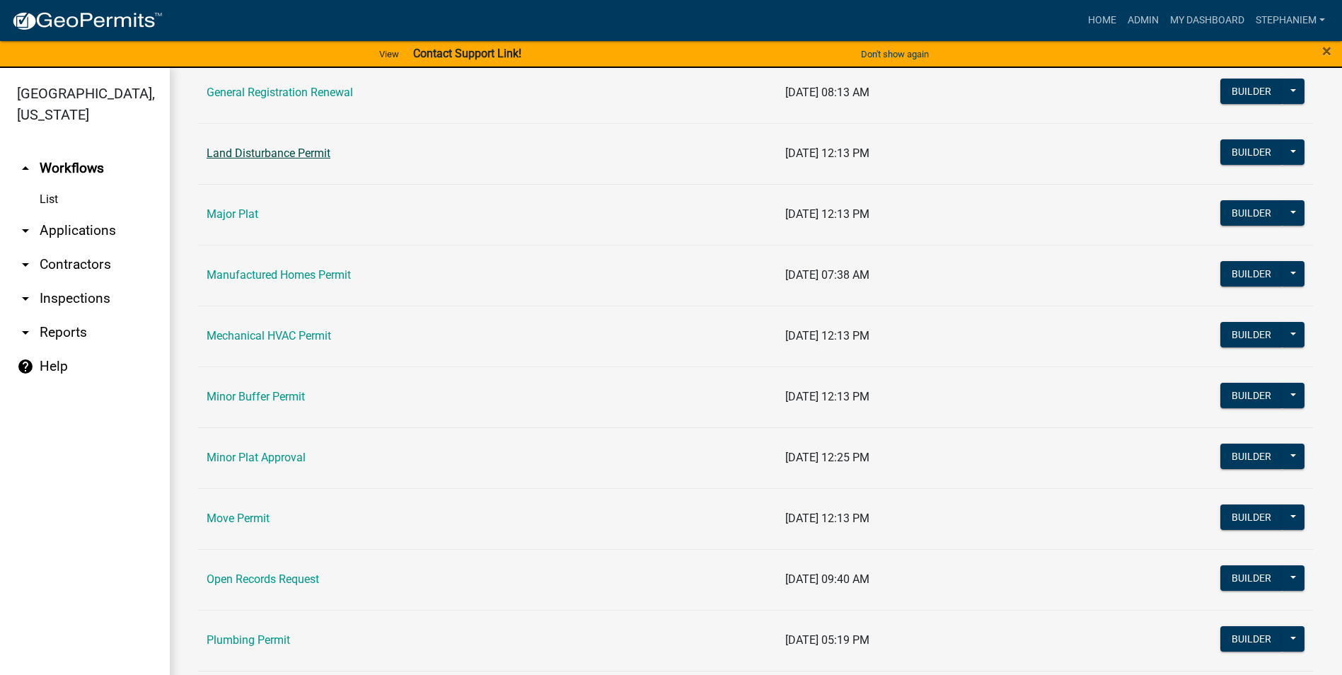
click at [315, 150] on link "Land Disturbance Permit" at bounding box center [269, 152] width 124 height 13
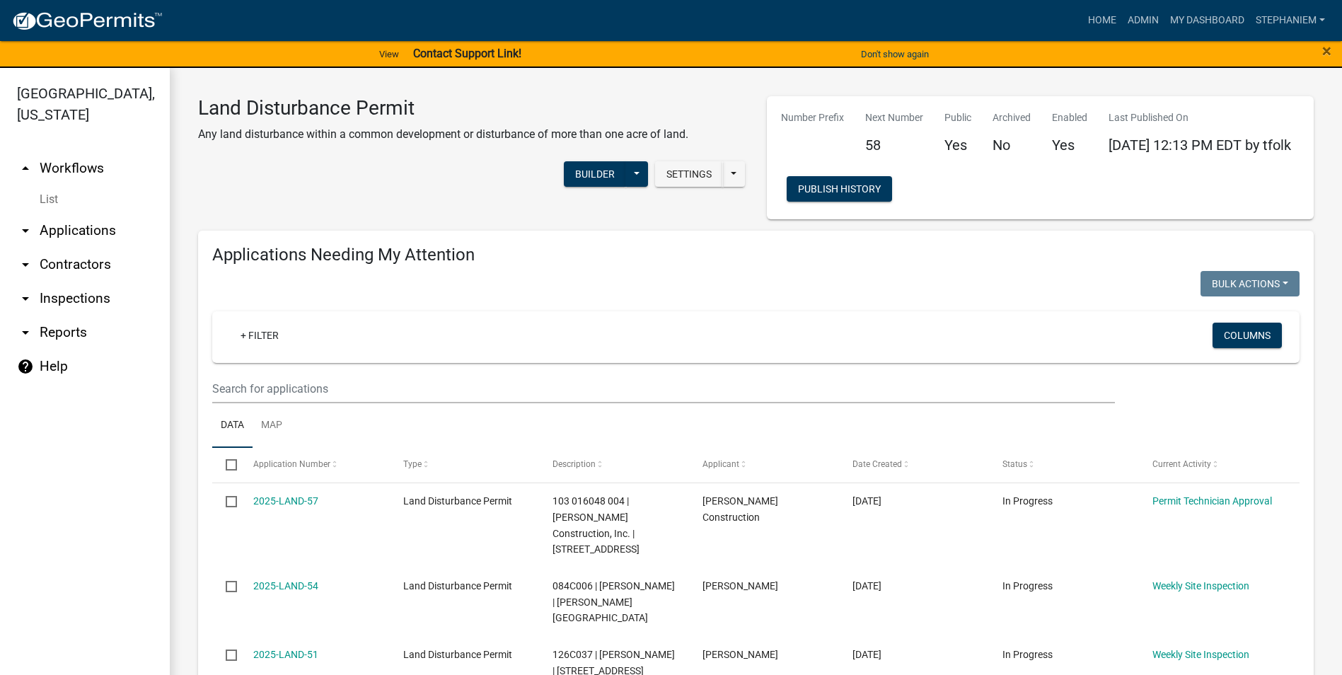
select select "3: 100"
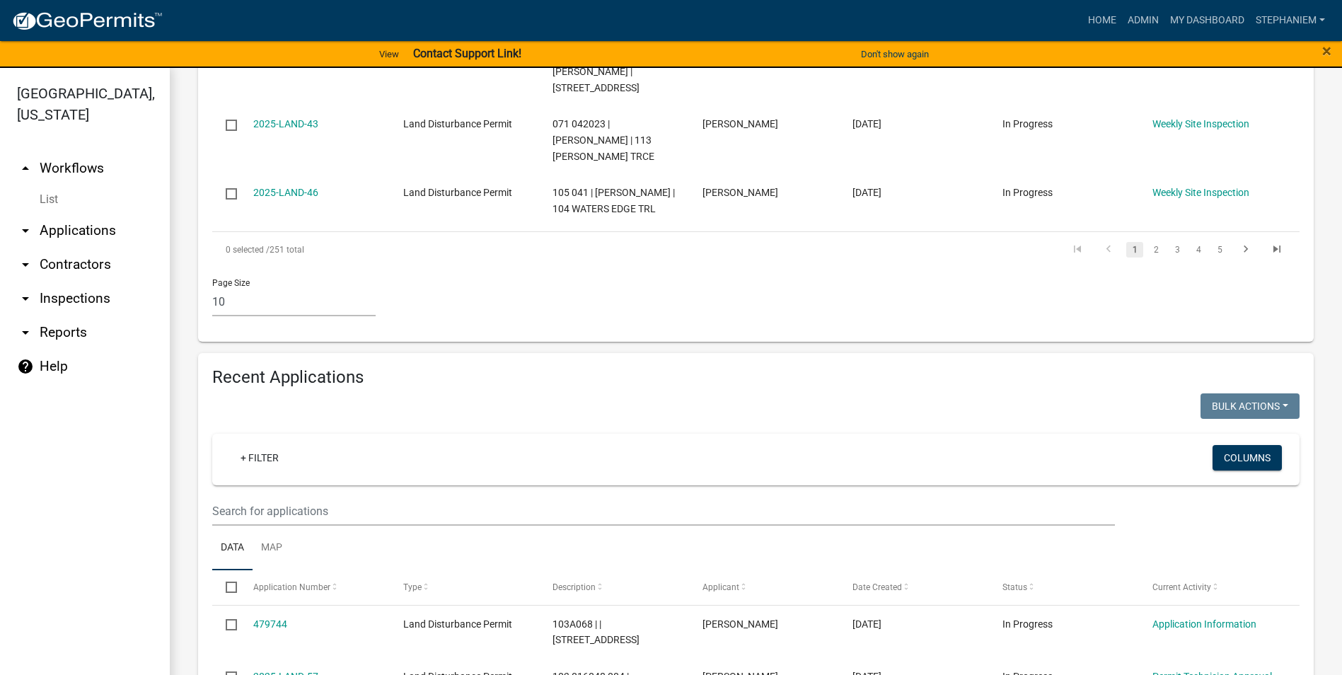
scroll to position [1061, 0]
